Goal: Task Accomplishment & Management: Manage account settings

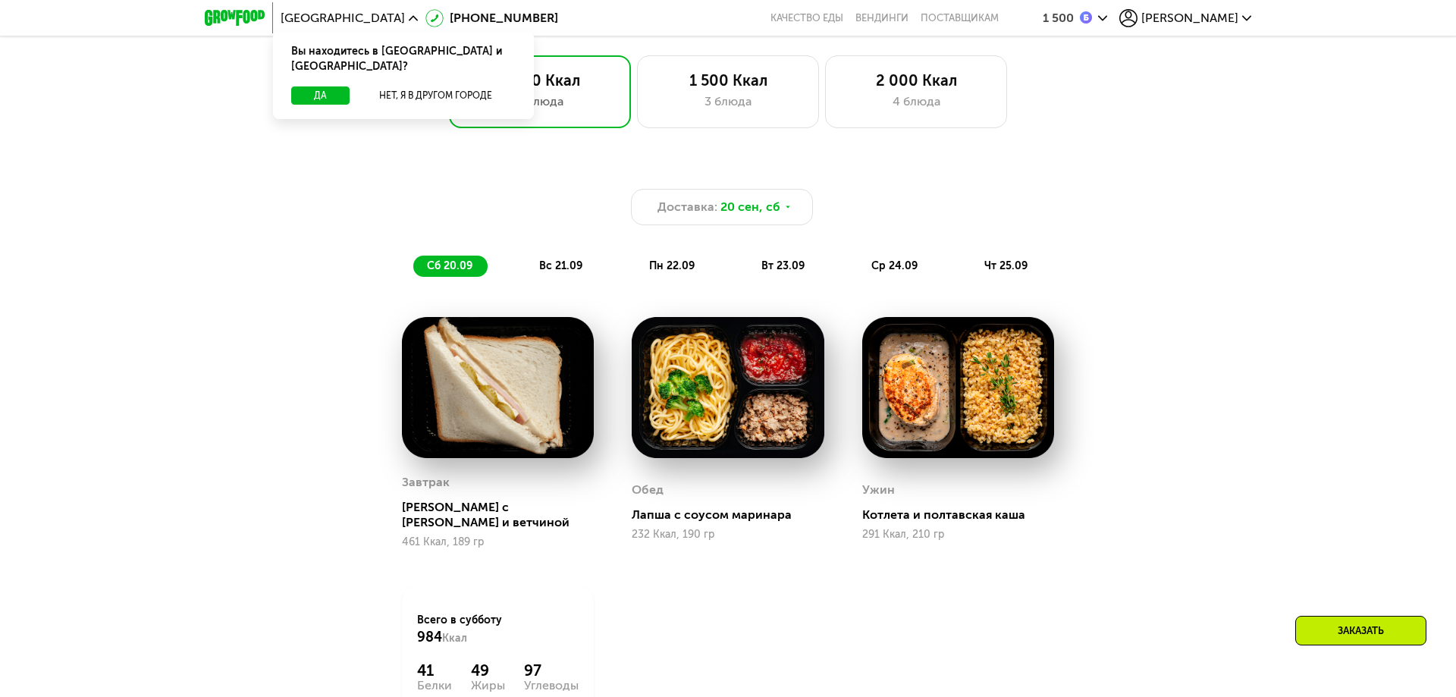
scroll to position [1238, 0]
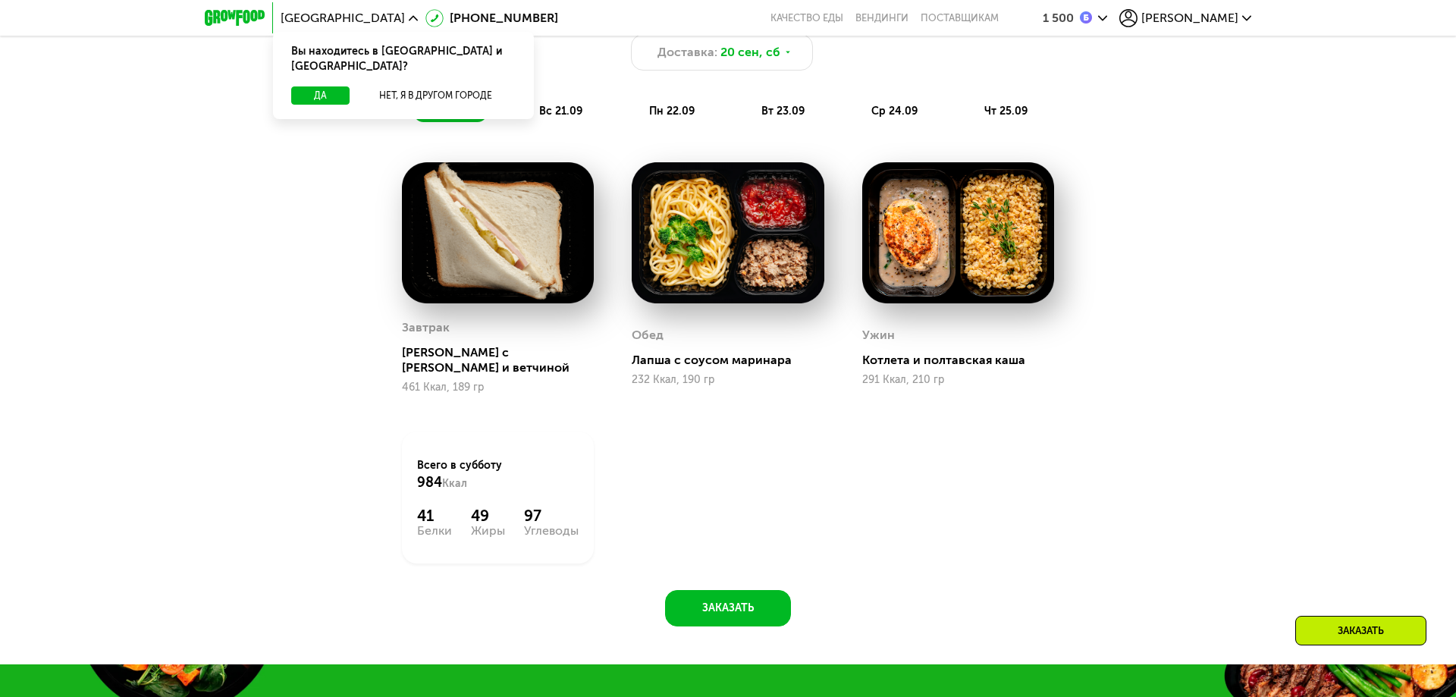
click at [707, 253] on img at bounding box center [728, 232] width 192 height 141
click at [695, 353] on div "Лапша с соусом маринара" at bounding box center [734, 360] width 204 height 15
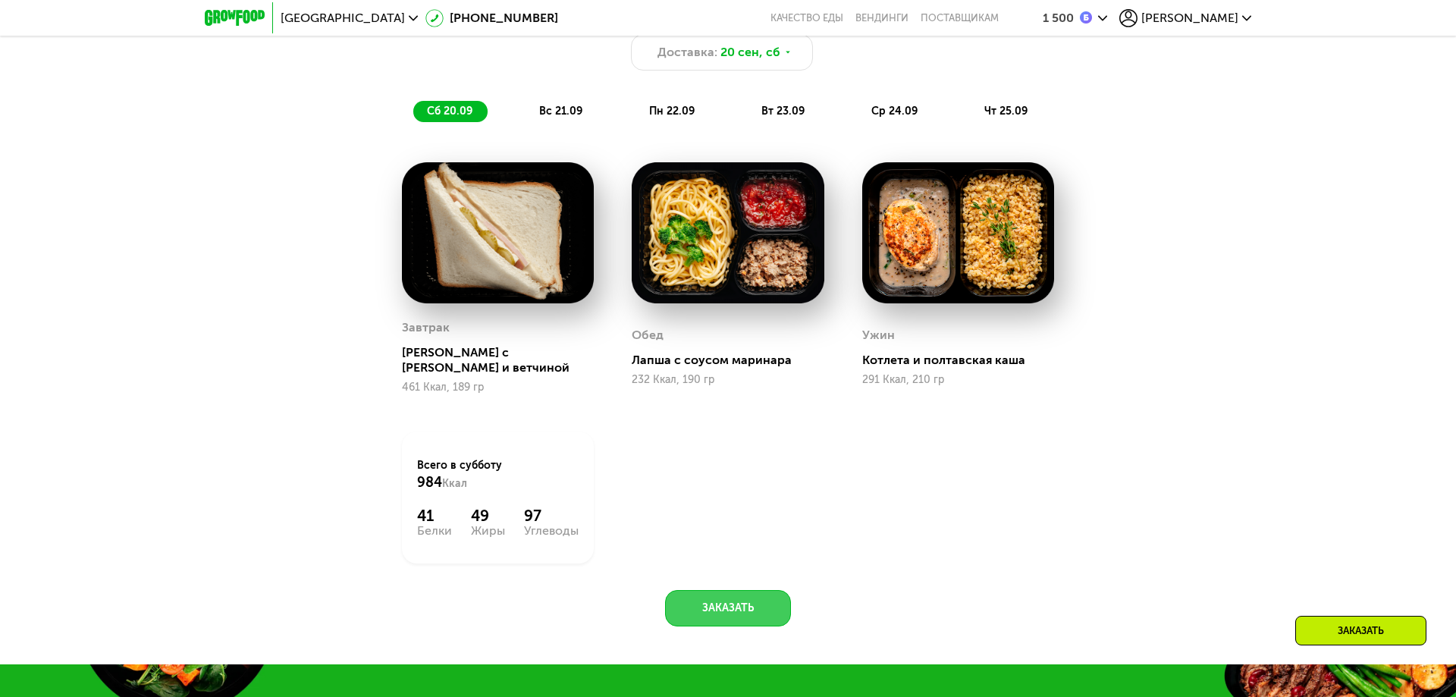
click at [731, 597] on button "Заказать" at bounding box center [728, 608] width 126 height 36
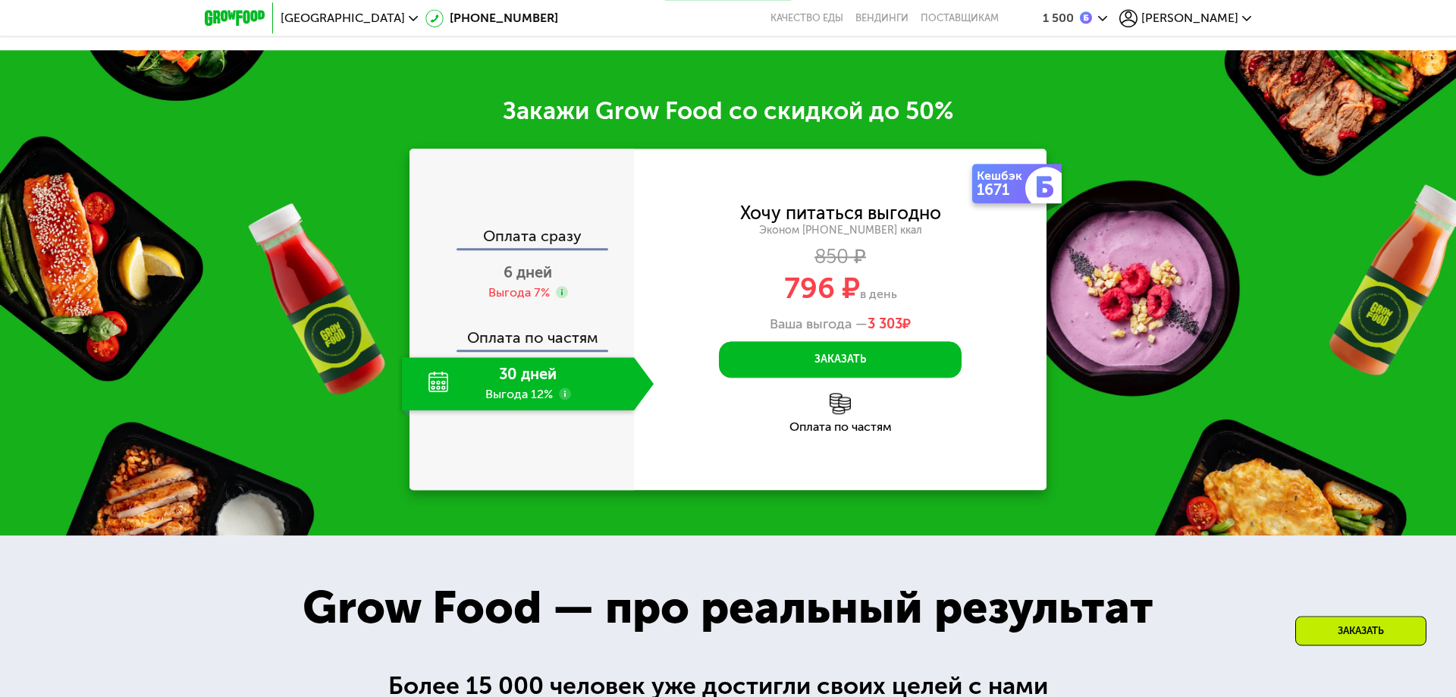
scroll to position [1886, 0]
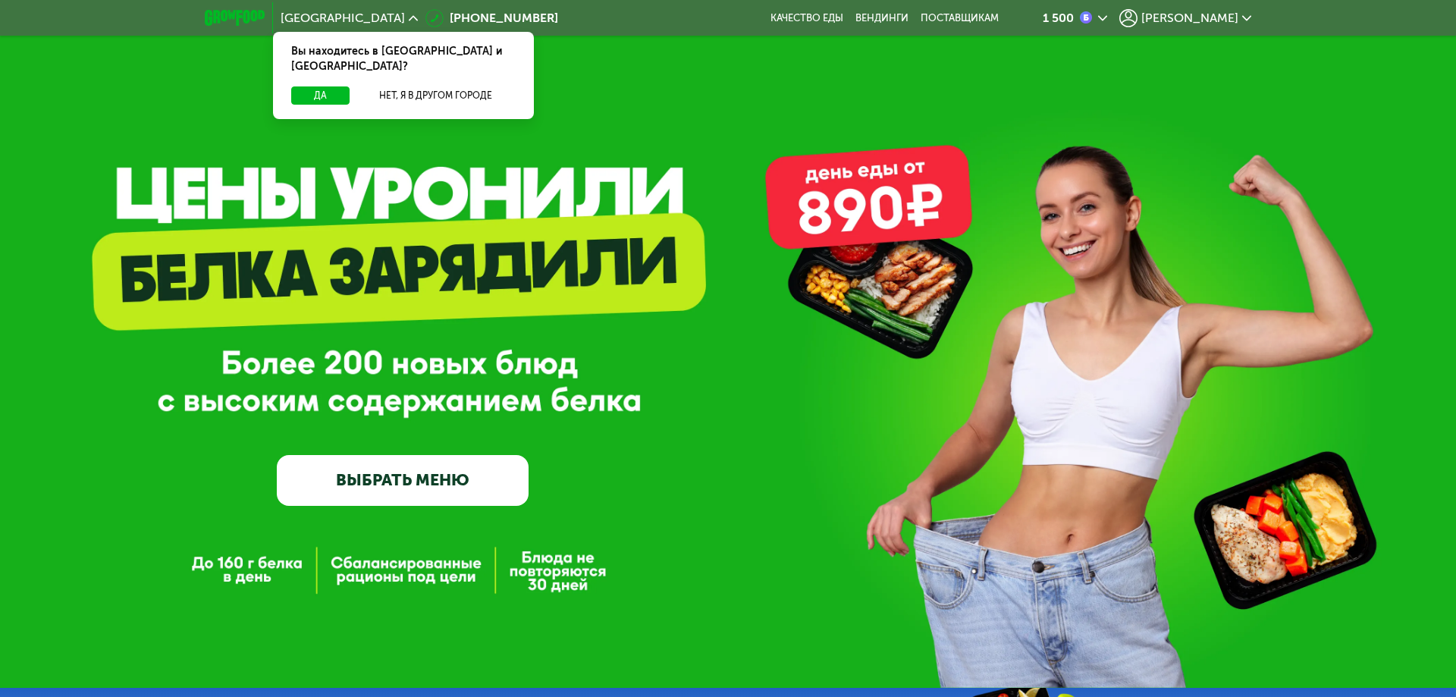
click at [1145, 16] on span "[PERSON_NAME]" at bounding box center [1190, 18] width 97 height 12
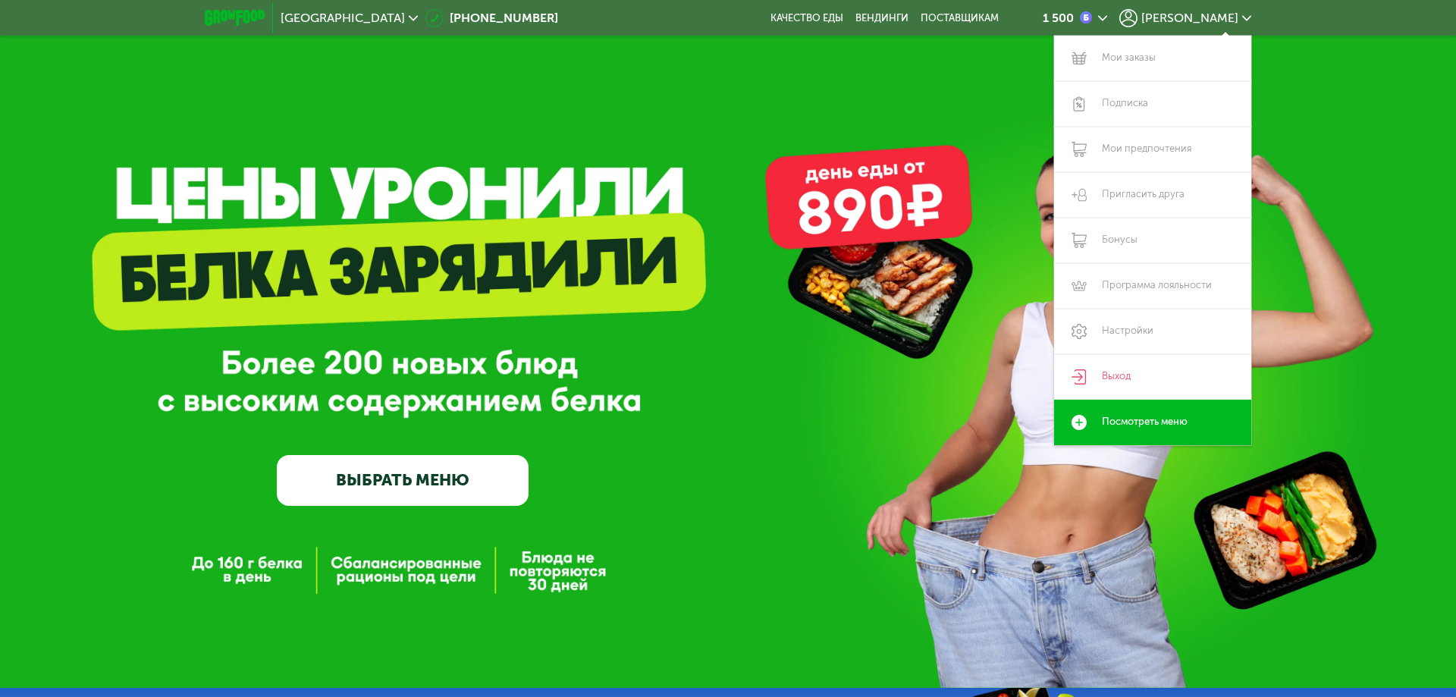
click at [1340, 76] on div "GrowFood — доставка правильного питания ВЫБРАТЬ МЕНЮ" at bounding box center [728, 344] width 1456 height 688
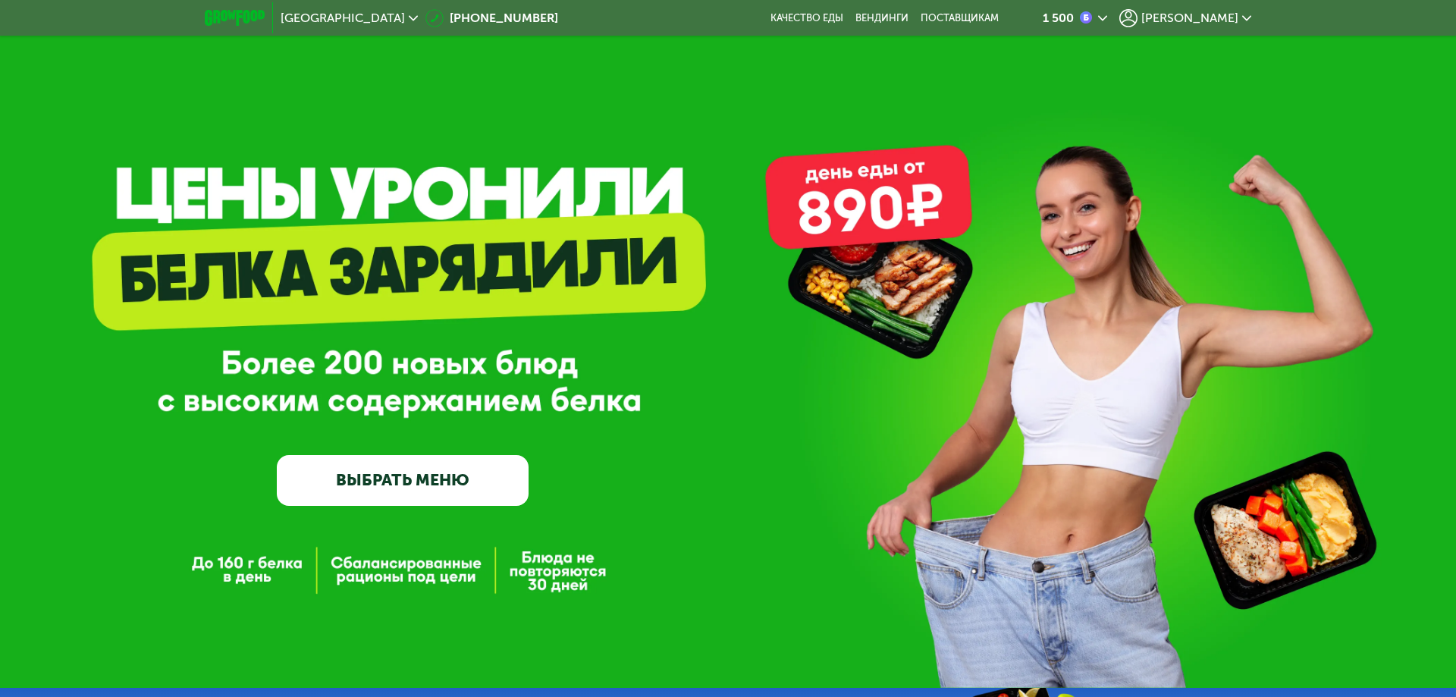
click at [1142, 14] on span "[PERSON_NAME]" at bounding box center [1190, 18] width 97 height 12
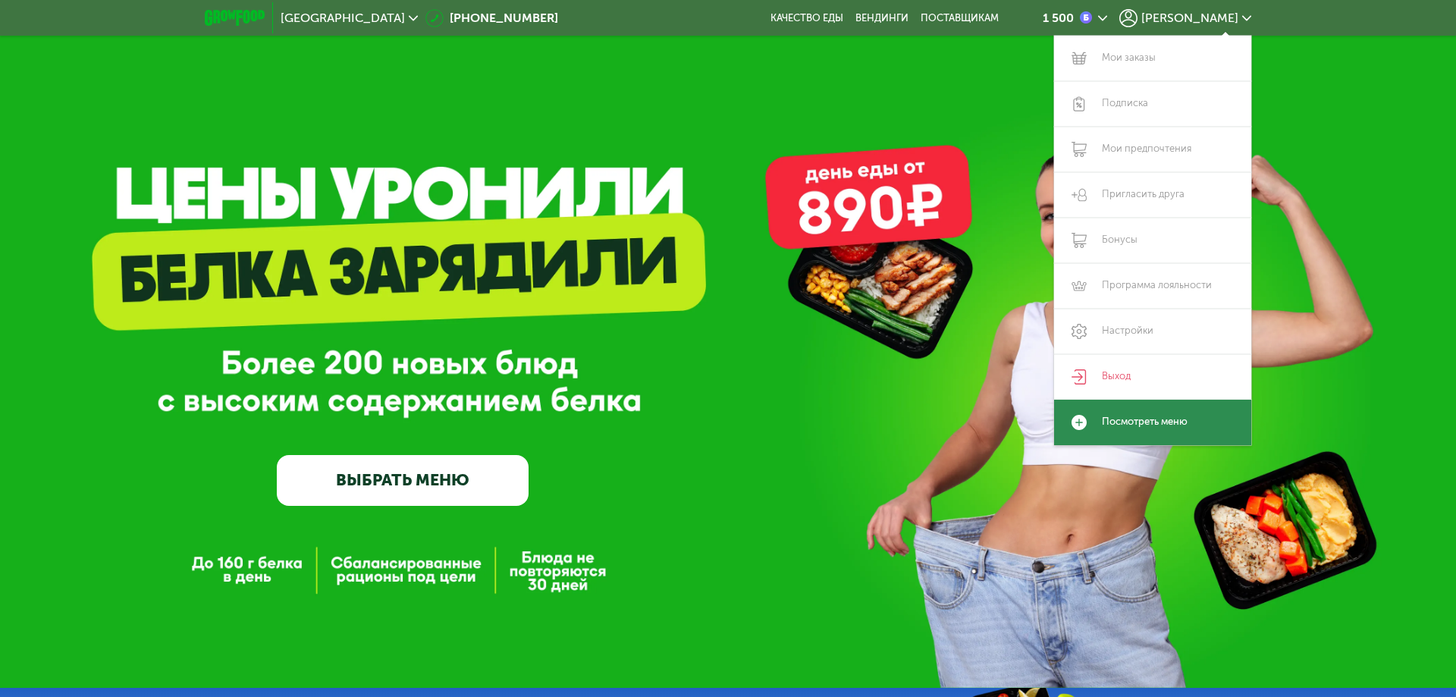
click at [1157, 410] on link "Посмотреть меню" at bounding box center [1152, 423] width 197 height 46
click at [1159, 418] on link "Посмотреть меню" at bounding box center [1152, 423] width 197 height 46
click at [1159, 416] on link "Посмотреть меню" at bounding box center [1152, 423] width 197 height 46
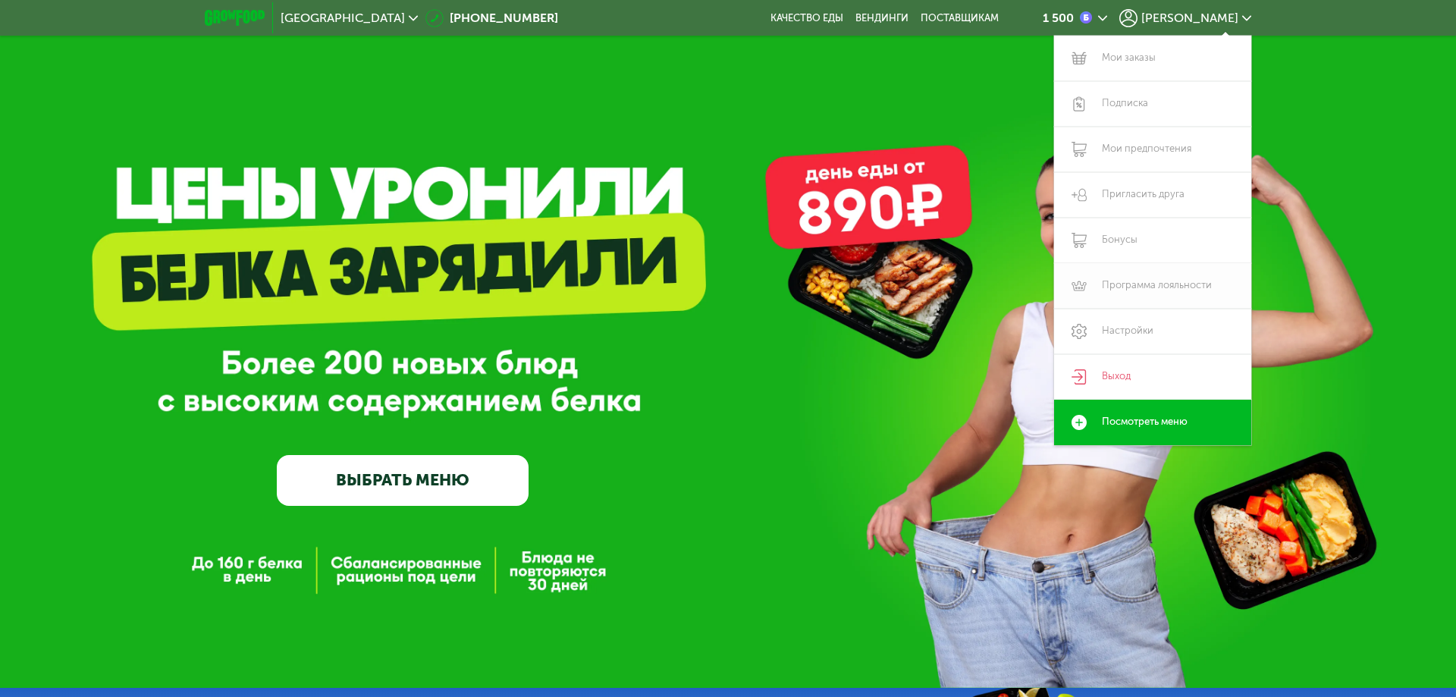
click at [1123, 281] on link "Программа лояльности" at bounding box center [1152, 286] width 197 height 46
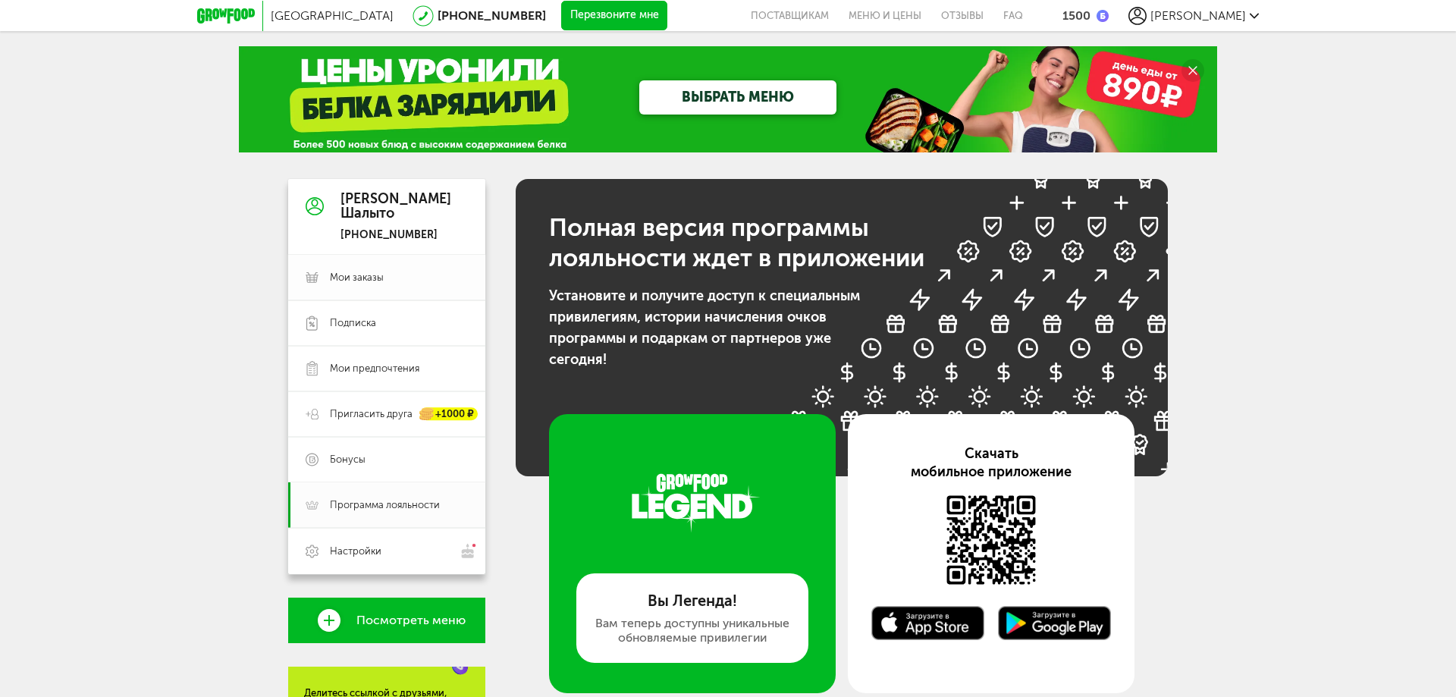
click at [342, 277] on span "Мои заказы" at bounding box center [357, 278] width 54 height 14
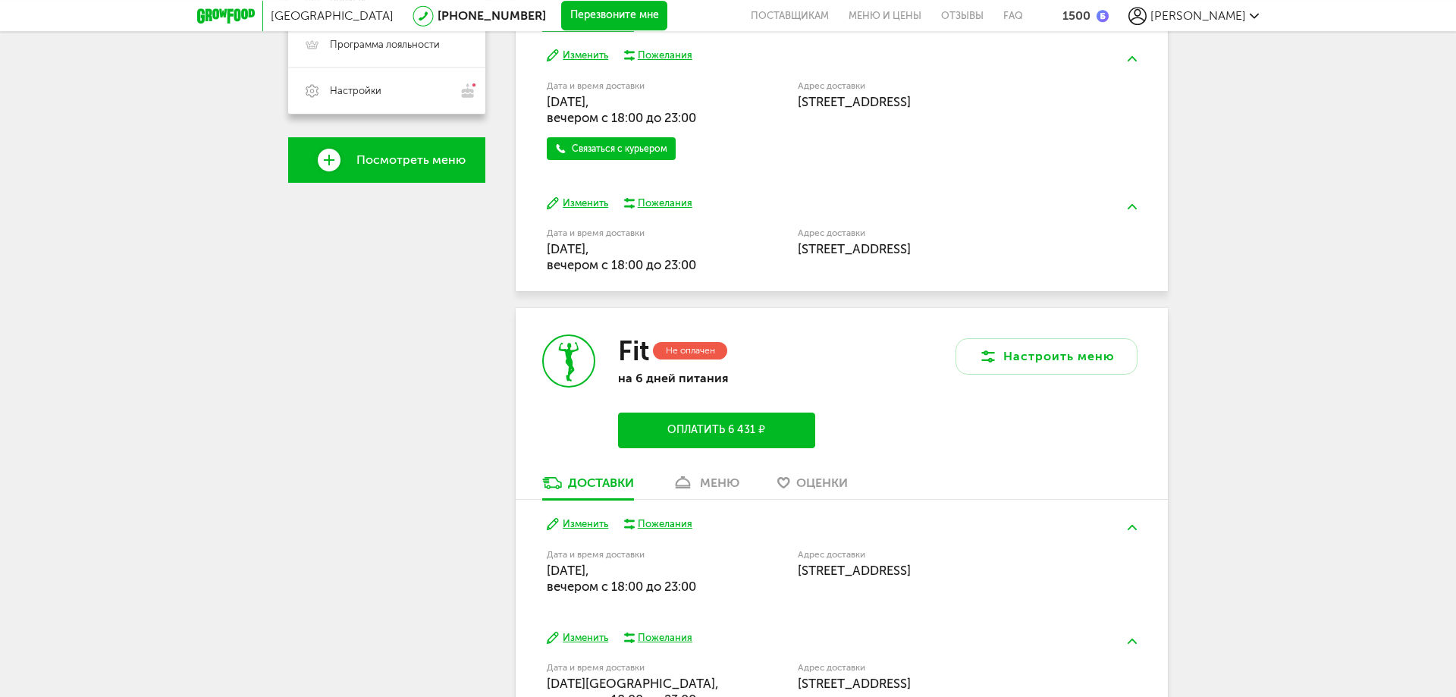
scroll to position [526, 0]
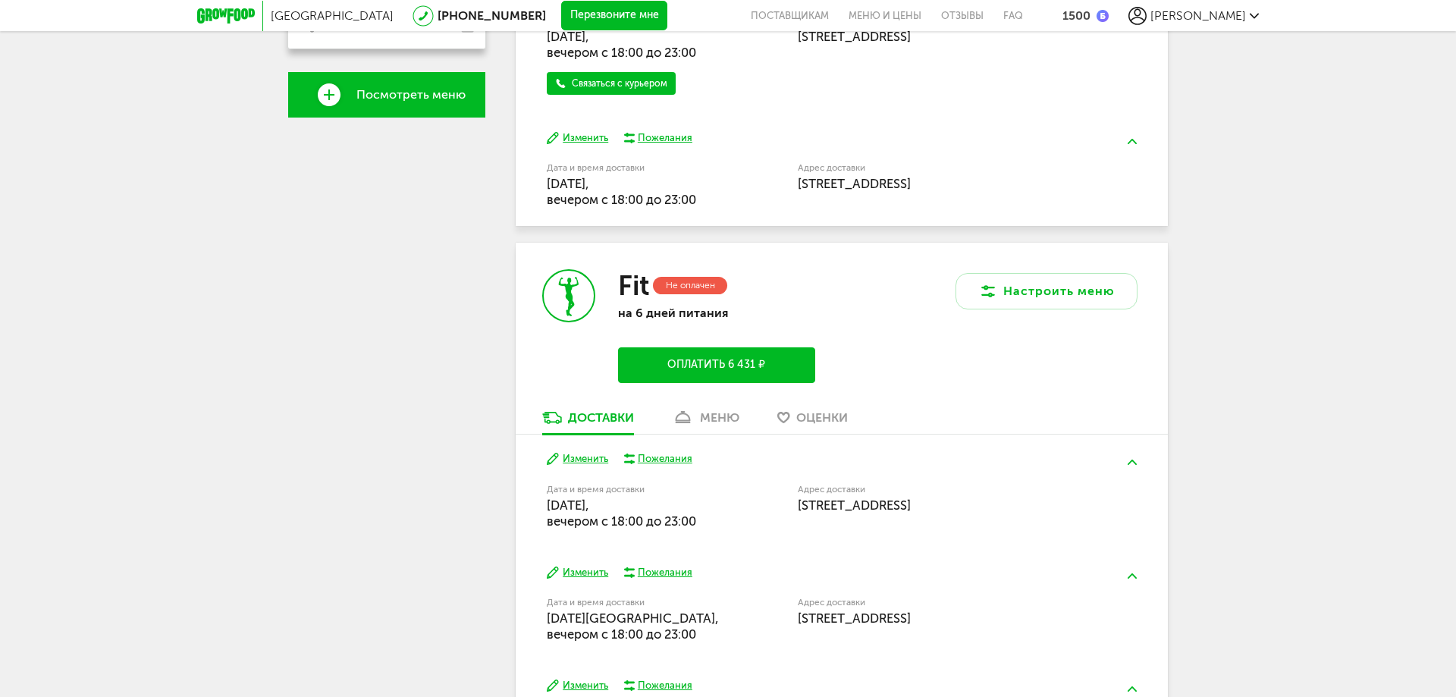
click at [578, 458] on button "Изменить" at bounding box center [577, 459] width 61 height 14
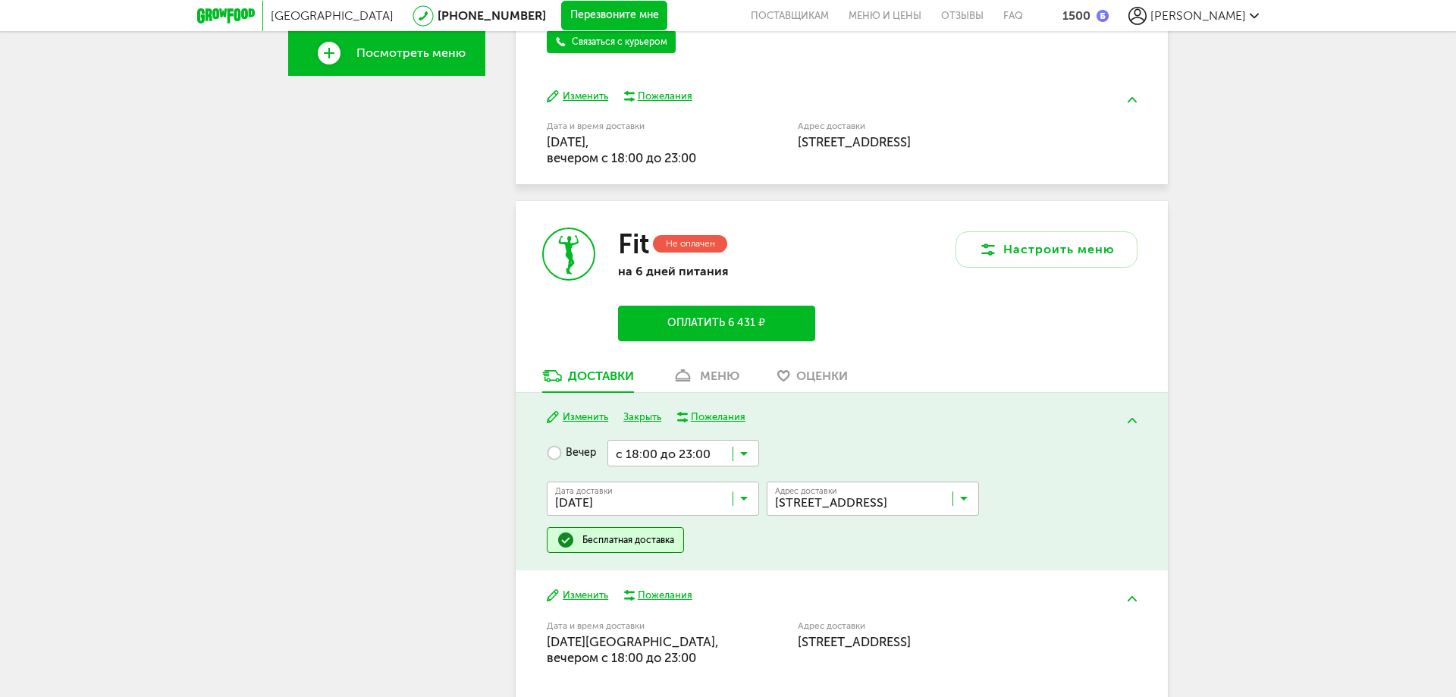
scroll to position [603, 0]
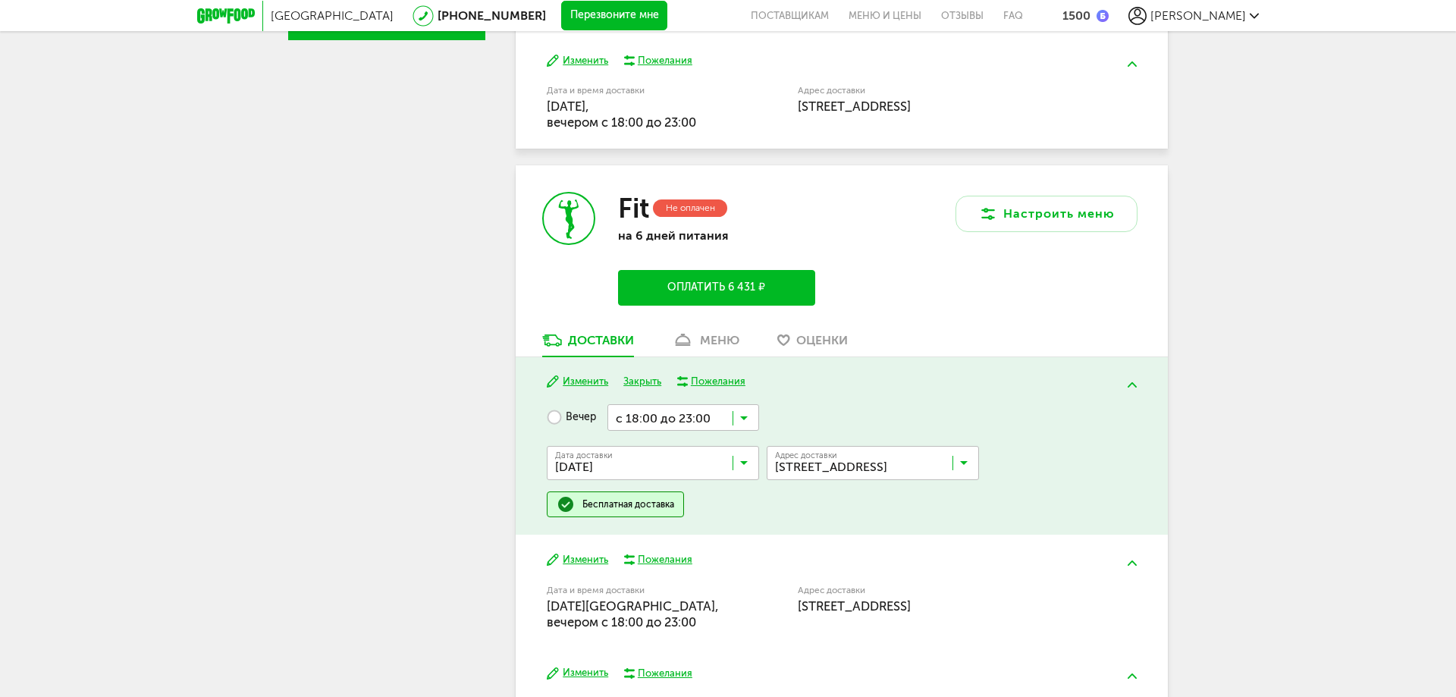
click at [711, 339] on div "меню" at bounding box center [719, 340] width 39 height 14
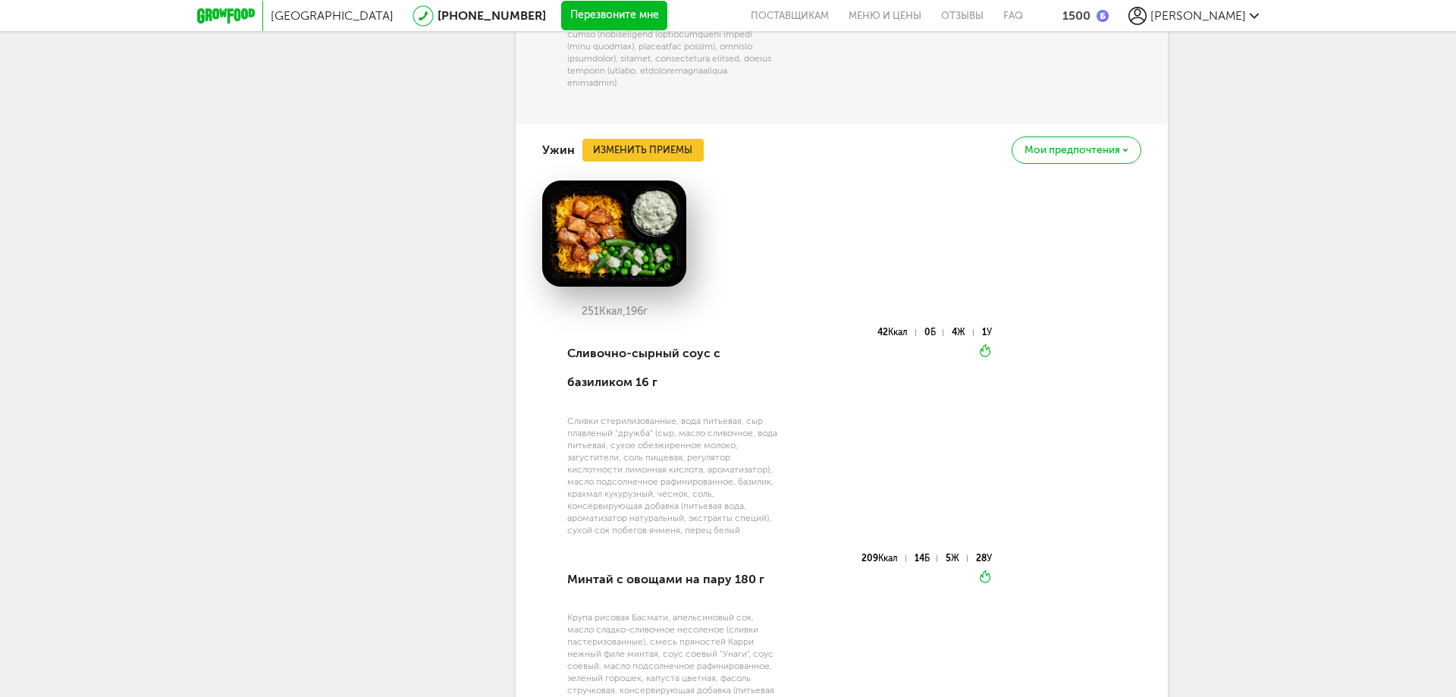
scroll to position [3457, 0]
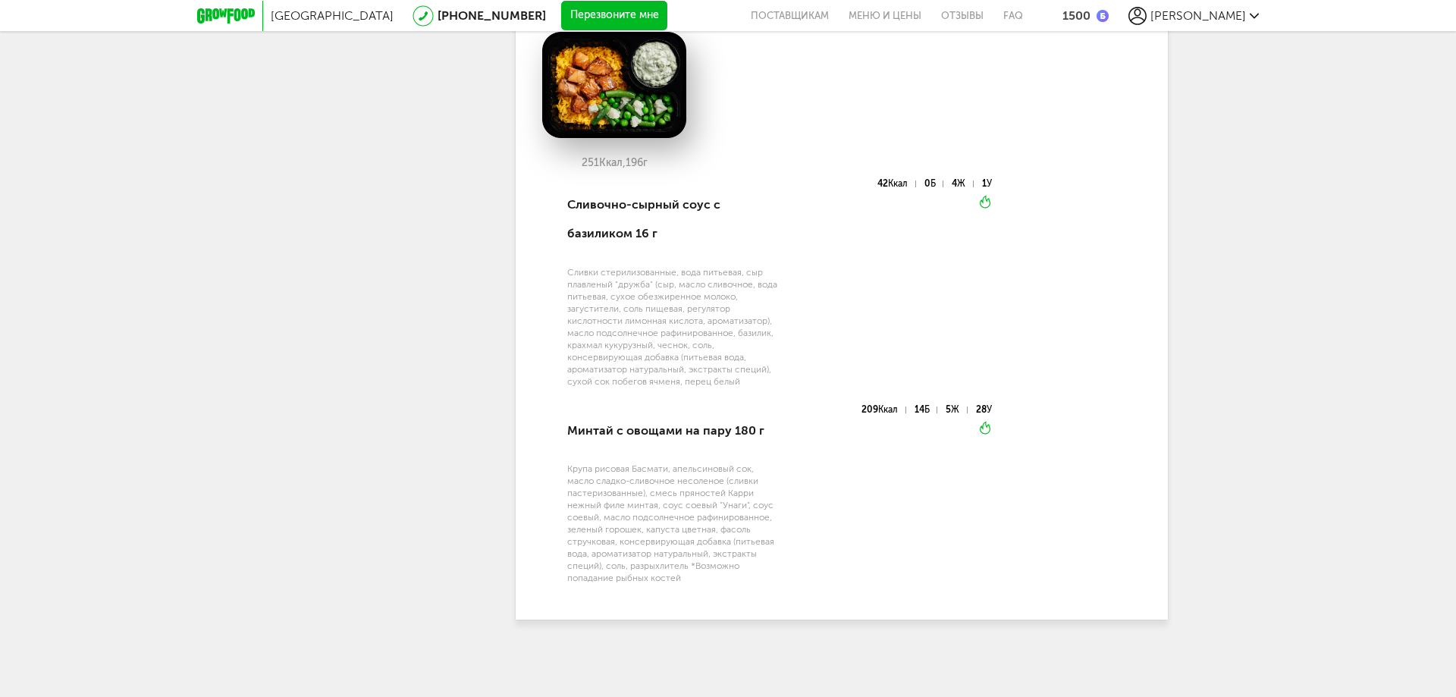
scroll to position [603, 0]
